Goal: Task Accomplishment & Management: Manage account settings

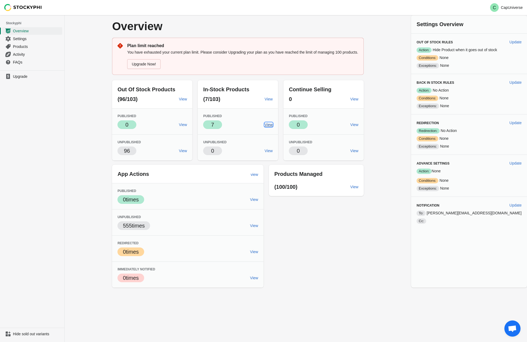
click at [273, 124] on span "View" at bounding box center [269, 125] width 8 height 4
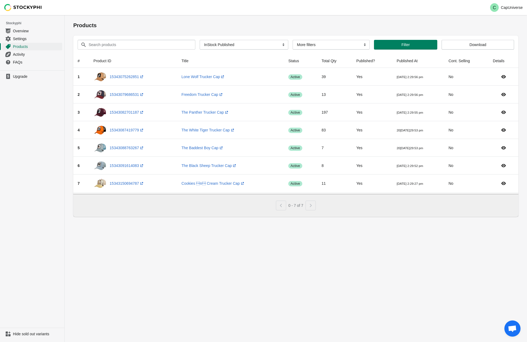
click at [25, 25] on span "Stockyphi" at bounding box center [35, 22] width 59 height 5
click at [25, 30] on span "Overview" at bounding box center [37, 30] width 48 height 5
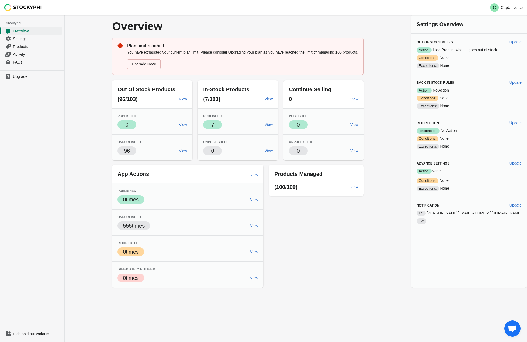
drag, startPoint x: 136, startPoint y: 45, endPoint x: 384, endPoint y: 59, distance: 248.4
click at [373, 59] on div "Overview Plan limit reached You have exhausted your current plan limit. Please …" at bounding box center [238, 151] width 269 height 273
click at [20, 37] on span "Settings" at bounding box center [37, 38] width 48 height 5
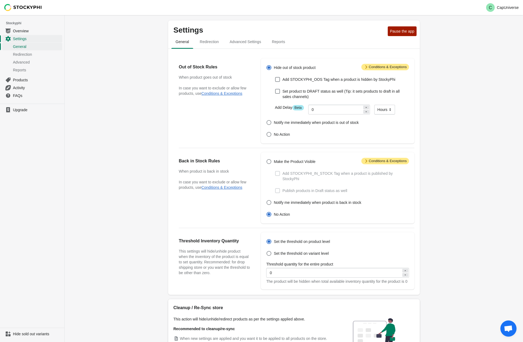
scroll to position [51, 0]
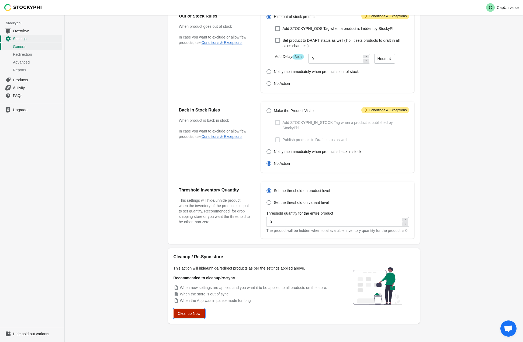
click at [191, 316] on span "Cleanup Now" at bounding box center [189, 314] width 23 height 4
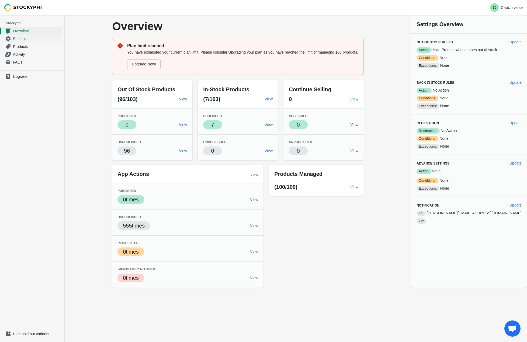
click at [13, 37] on span "Settings" at bounding box center [37, 38] width 48 height 5
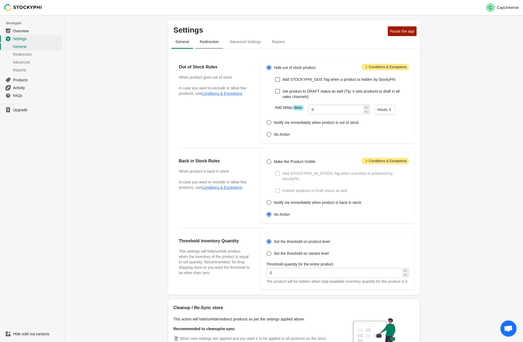
click at [215, 42] on span "Redirection" at bounding box center [209, 42] width 28 height 10
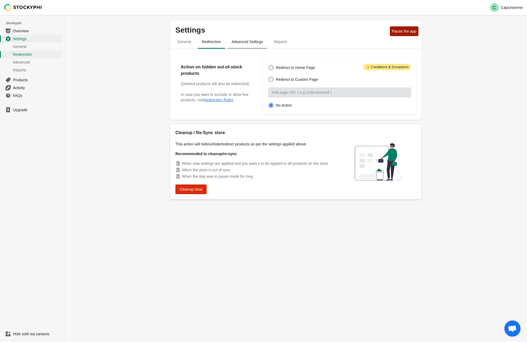
click at [236, 41] on span "Advanced Settings" at bounding box center [248, 42] width 40 height 10
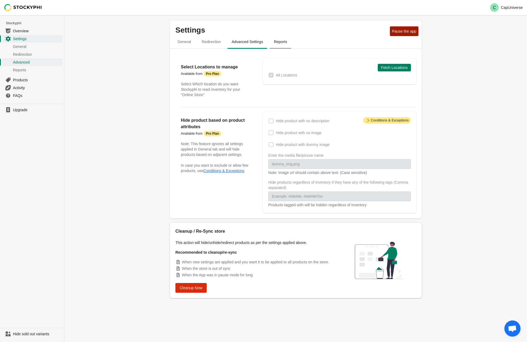
click at [281, 42] on span "Reports" at bounding box center [281, 42] width 22 height 10
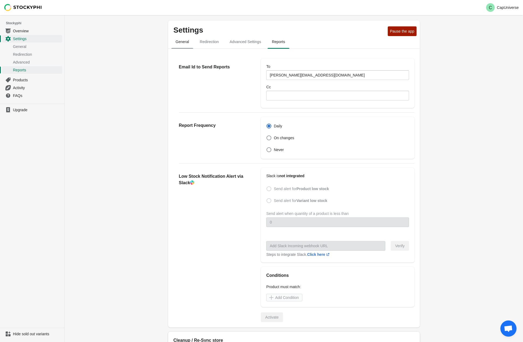
click at [182, 44] on span "General" at bounding box center [182, 42] width 22 height 10
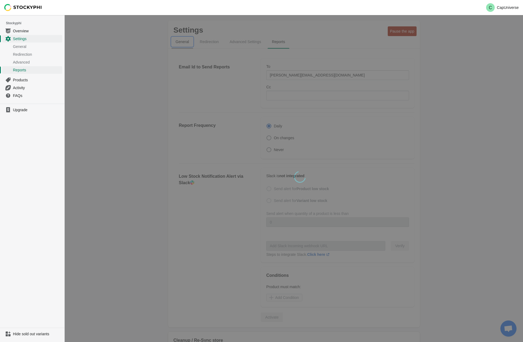
select select "hours"
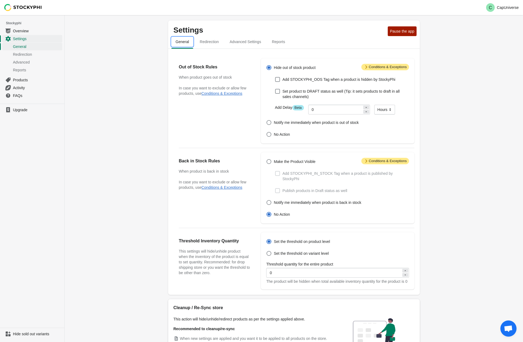
scroll to position [51, 0]
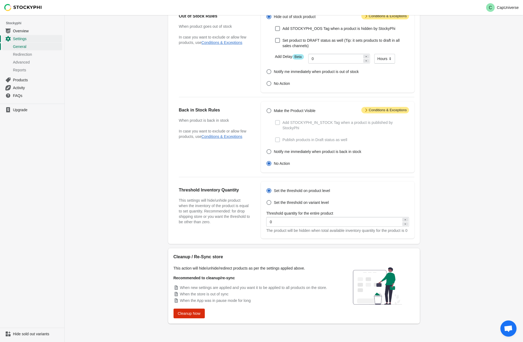
drag, startPoint x: 210, startPoint y: 307, endPoint x: 118, endPoint y: 306, distance: 91.7
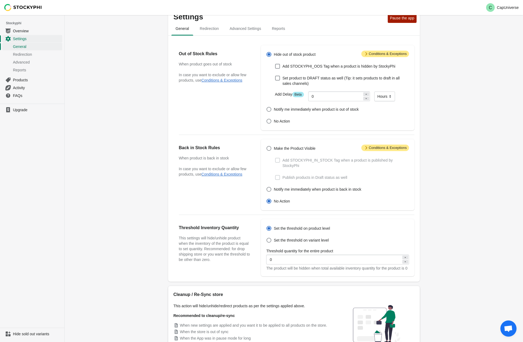
scroll to position [0, 0]
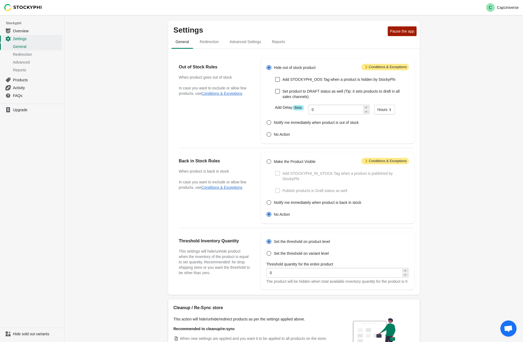
drag, startPoint x: 118, startPoint y: 306, endPoint x: 81, endPoint y: 285, distance: 42.5
click at [81, 285] on div "Settings Pause the app General Redirection Advanced Settings Reports General Re…" at bounding box center [294, 204] width 459 height 378
click at [21, 80] on span "Products" at bounding box center [37, 79] width 48 height 5
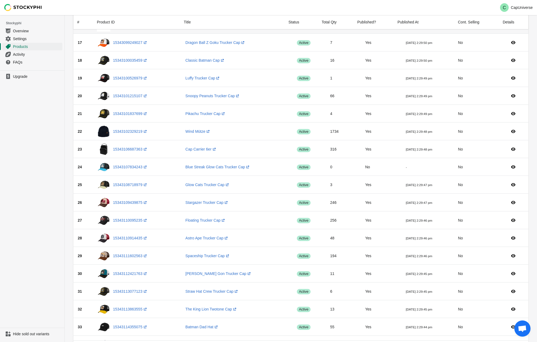
scroll to position [655, 0]
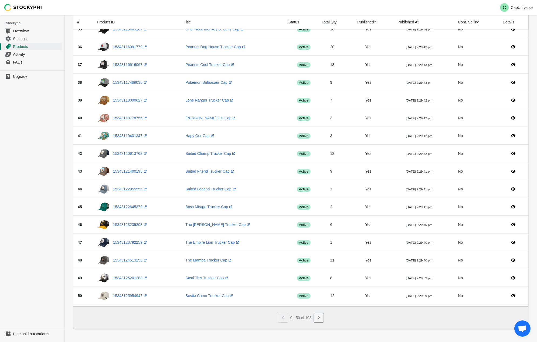
click at [319, 315] on button "Next" at bounding box center [318, 318] width 10 height 10
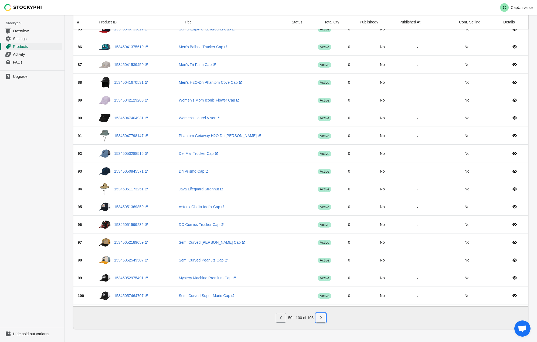
click at [318, 320] on icon "Next" at bounding box center [320, 317] width 5 height 5
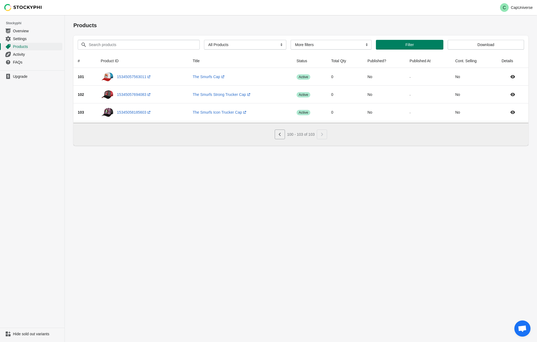
scroll to position [0, 0]
click at [277, 139] on div "Pagination" at bounding box center [282, 135] width 10 height 10
click at [280, 137] on icon "Previous" at bounding box center [281, 134] width 5 height 5
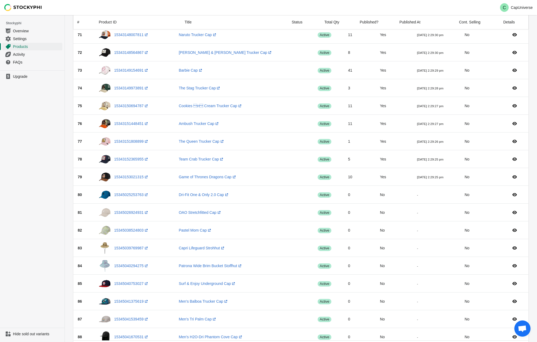
scroll to position [385, 0]
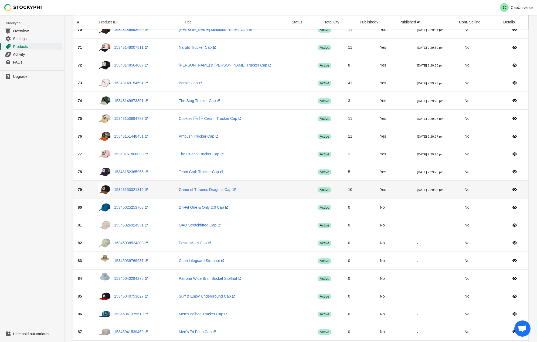
drag, startPoint x: 443, startPoint y: 193, endPoint x: 393, endPoint y: 193, distance: 49.3
click at [393, 193] on tr "79 15343153021315 (opens a new window) Game of Thrones Dragons Cap (opens a new…" at bounding box center [300, 190] width 455 height 18
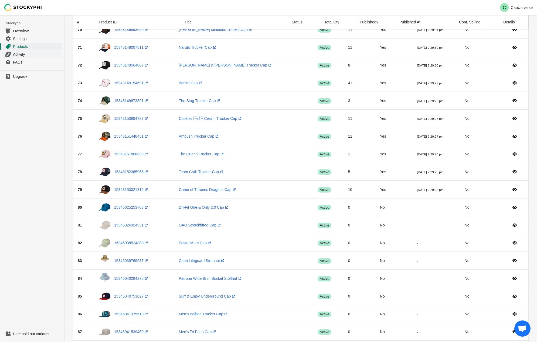
click at [19, 53] on span "Activity" at bounding box center [37, 54] width 48 height 5
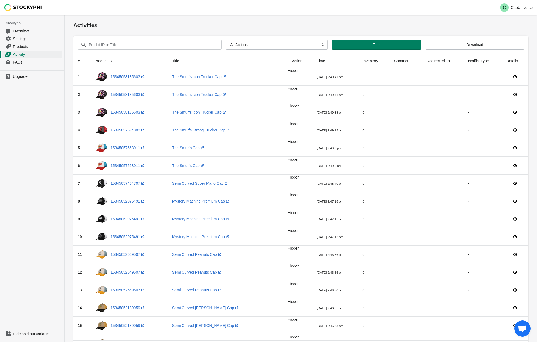
click at [409, 30] on div "Activities" at bounding box center [300, 25] width 455 height 20
